Goal: Ask a question

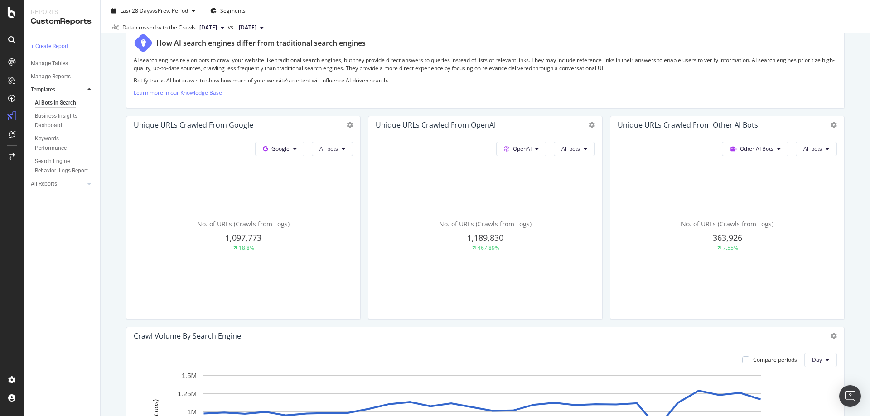
scroll to position [181, 0]
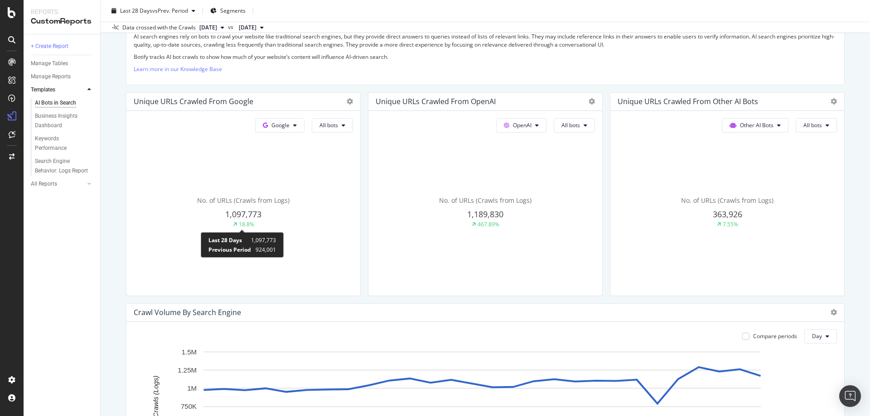
click at [248, 226] on div "18.8%" at bounding box center [246, 225] width 15 height 8
click at [248, 216] on span "1,097,773" at bounding box center [243, 214] width 36 height 11
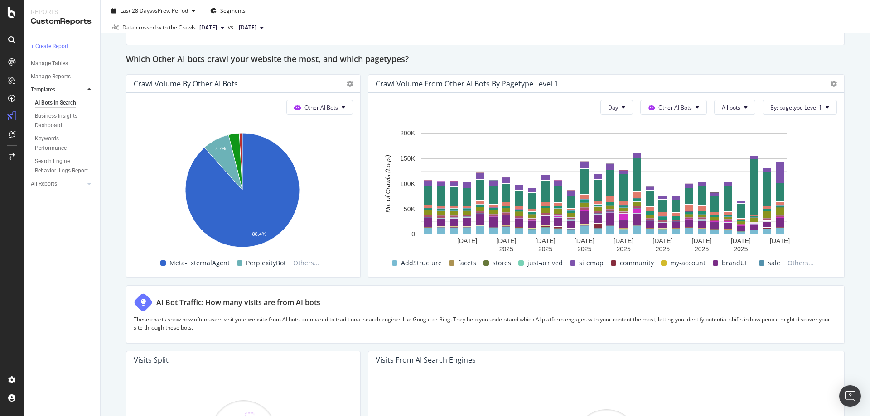
scroll to position [1313, 0]
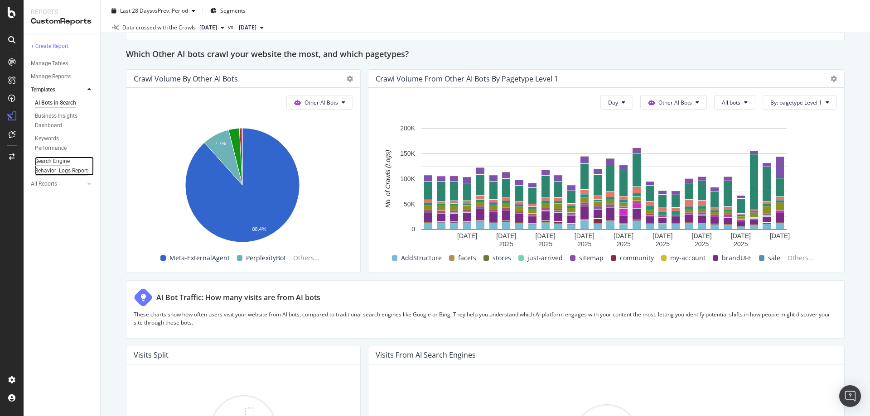
click at [59, 170] on div "Search Engine Behavior: Logs Report" at bounding box center [61, 166] width 53 height 19
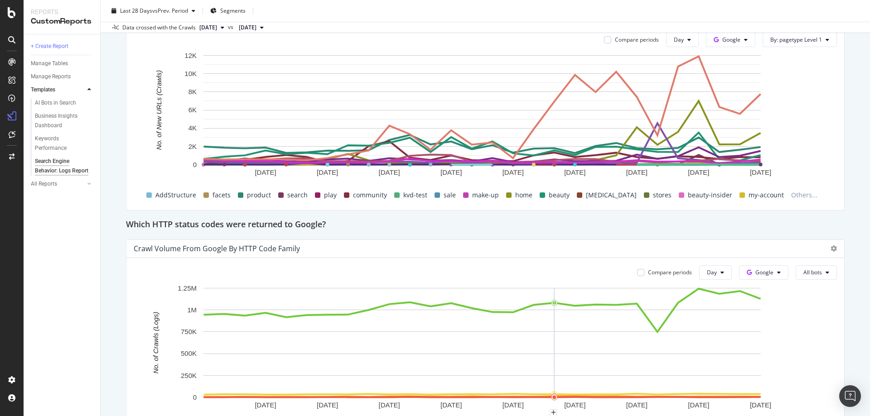
scroll to position [977, 0]
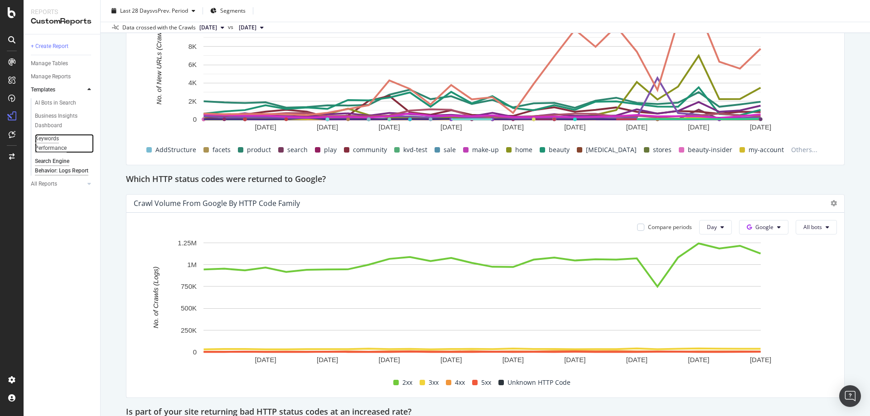
click at [53, 146] on div "Keywords Performance" at bounding box center [60, 143] width 51 height 19
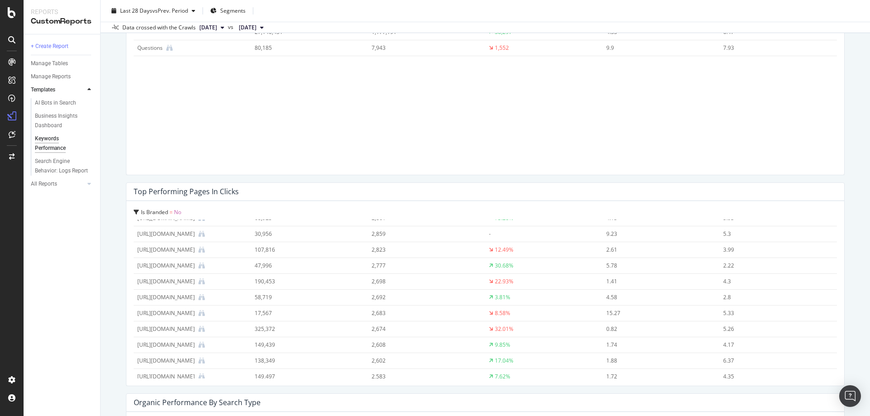
scroll to position [1087, 0]
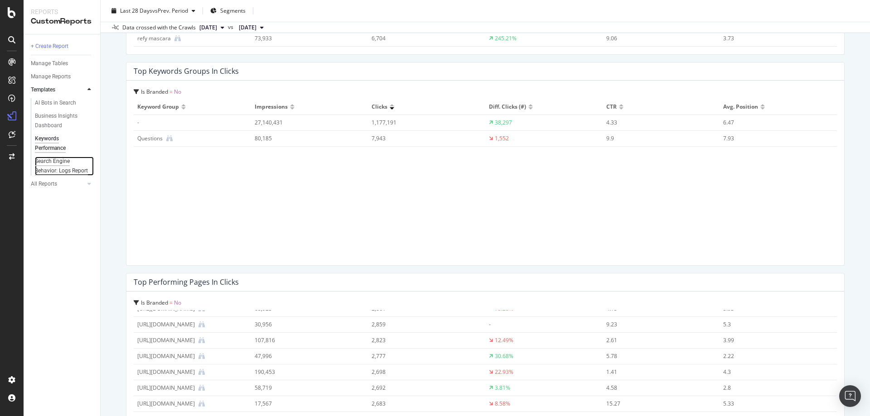
click at [70, 171] on div "Search Engine Behavior: Logs Report" at bounding box center [61, 166] width 53 height 19
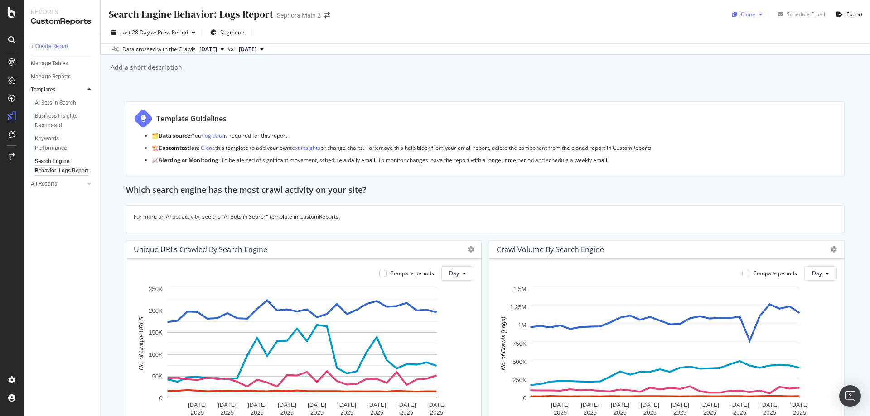
click at [759, 14] on icon "button" at bounding box center [761, 14] width 4 height 5
click at [484, 85] on div "Search Engine Behavior: Logs Report Search Engine Behavior: Logs Report Sephora…" at bounding box center [485, 208] width 769 height 416
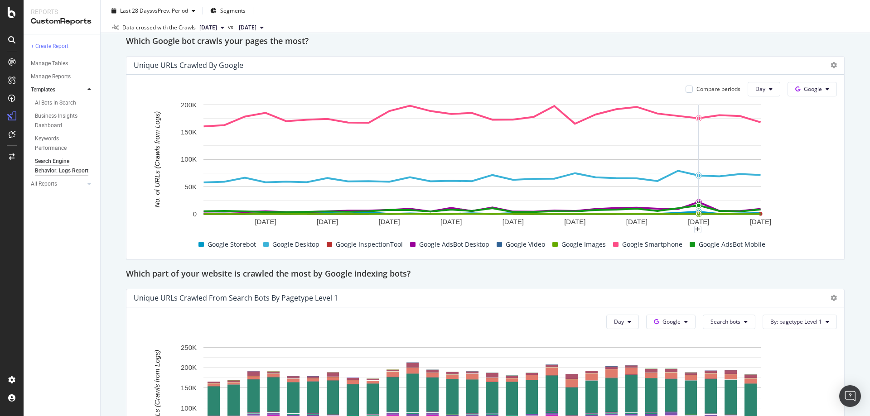
scroll to position [408, 0]
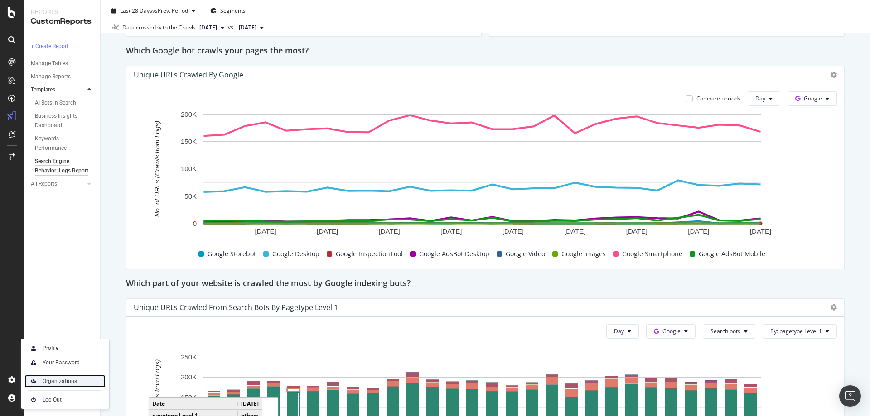
click at [76, 383] on div "Organizations" at bounding box center [60, 381] width 34 height 7
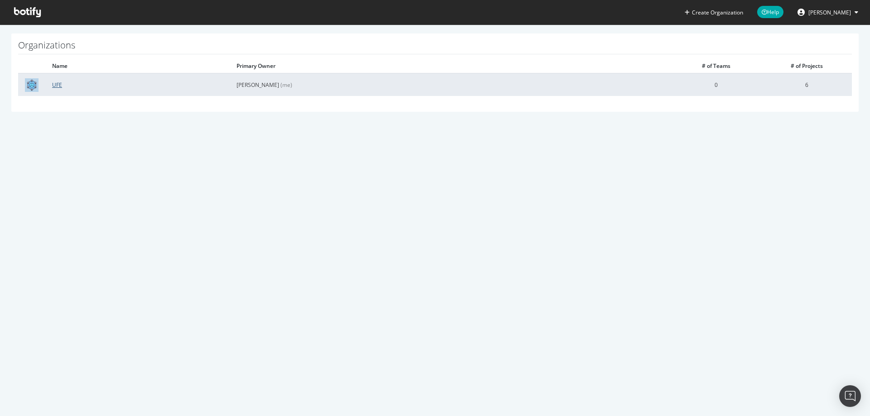
click at [54, 87] on link "UFE" at bounding box center [57, 85] width 10 height 8
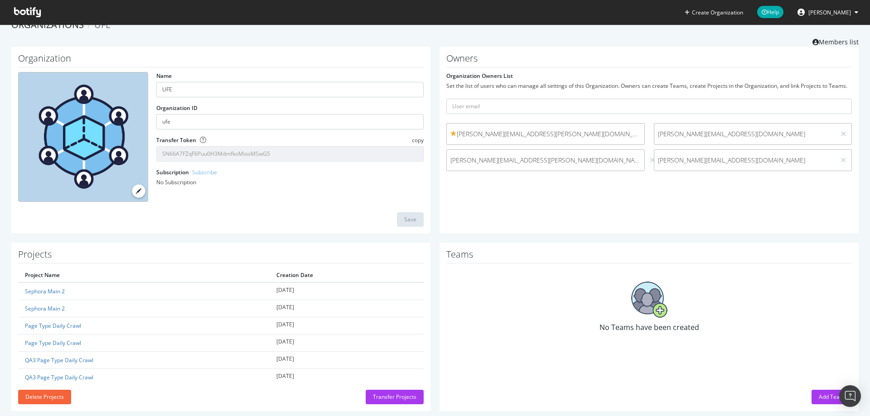
scroll to position [27, 0]
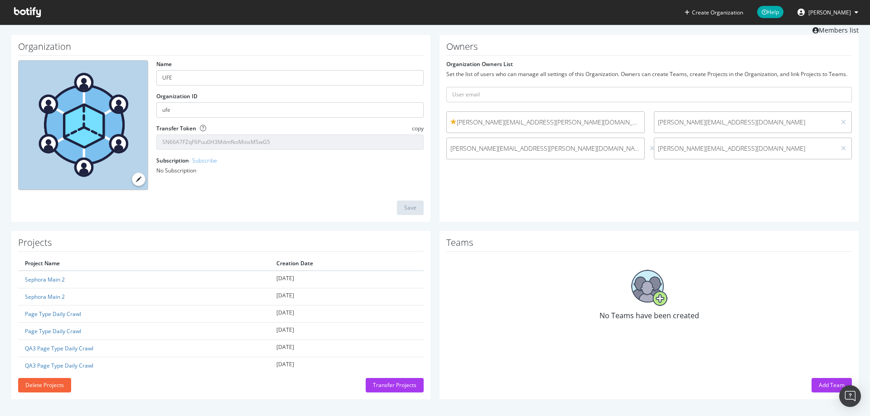
click at [32, 13] on icon at bounding box center [27, 12] width 27 height 10
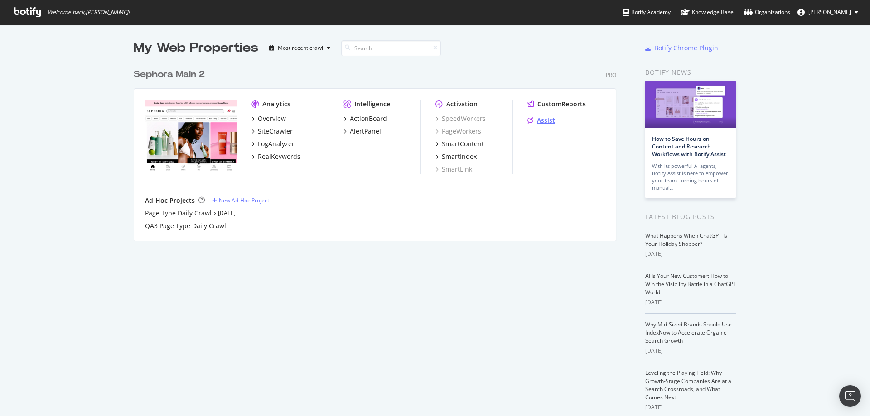
click at [538, 121] on div "Assist" at bounding box center [546, 120] width 18 height 9
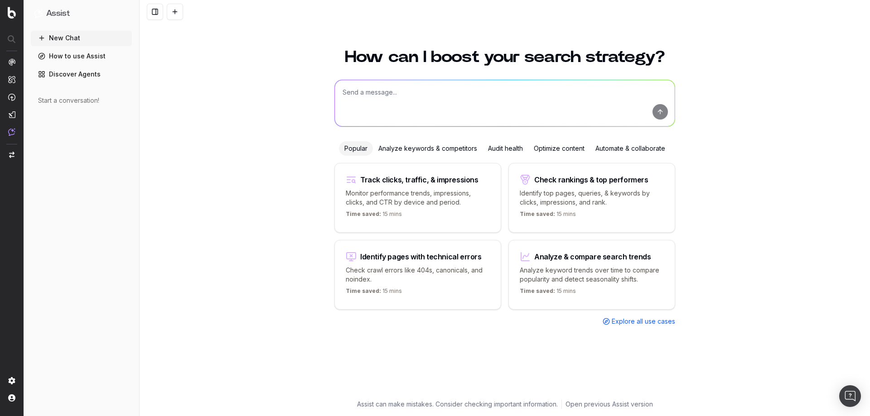
click at [425, 189] on p "Monitor performance trends, impressions, clicks, and CTR by device and period." at bounding box center [418, 198] width 144 height 18
type textarea "Change in clicks/CTR/impressions over last 28 days vs last (branded vs non-bran…"
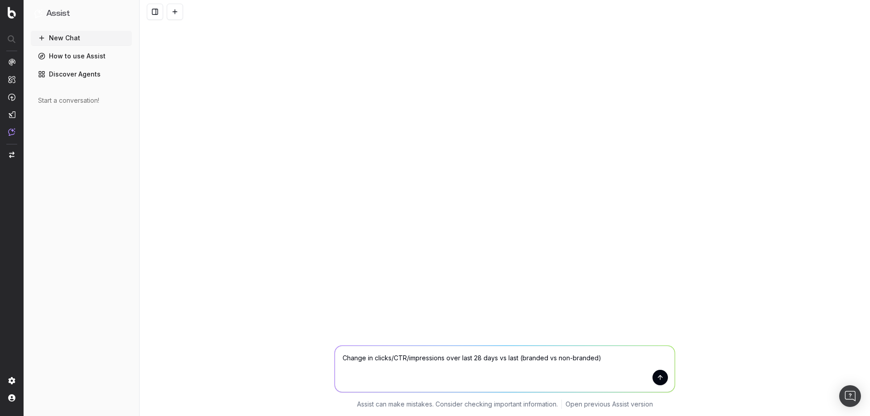
click at [659, 381] on button "submit" at bounding box center [659, 377] width 15 height 15
